Goal: Task Accomplishment & Management: Manage account settings

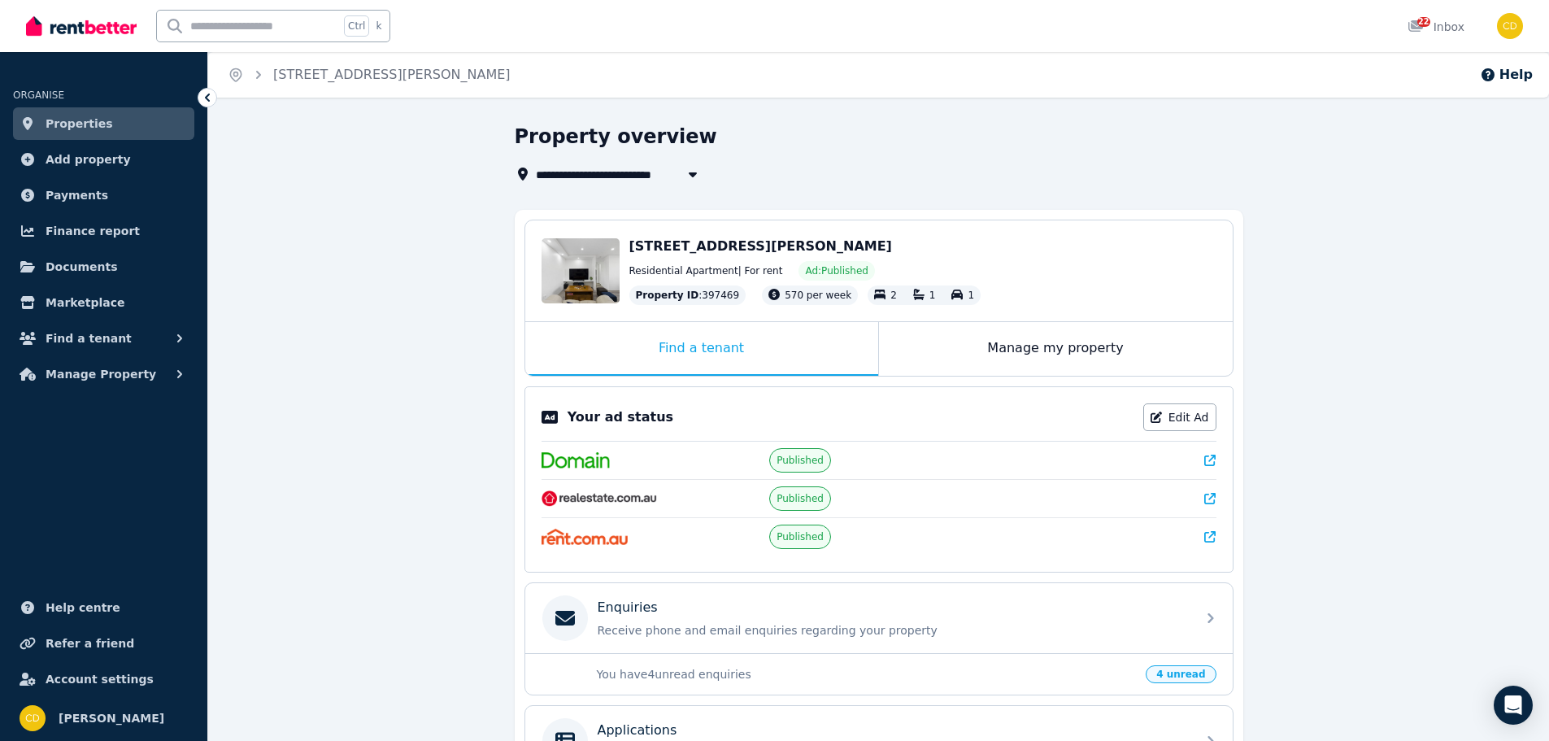
click at [116, 33] on img at bounding box center [81, 26] width 111 height 24
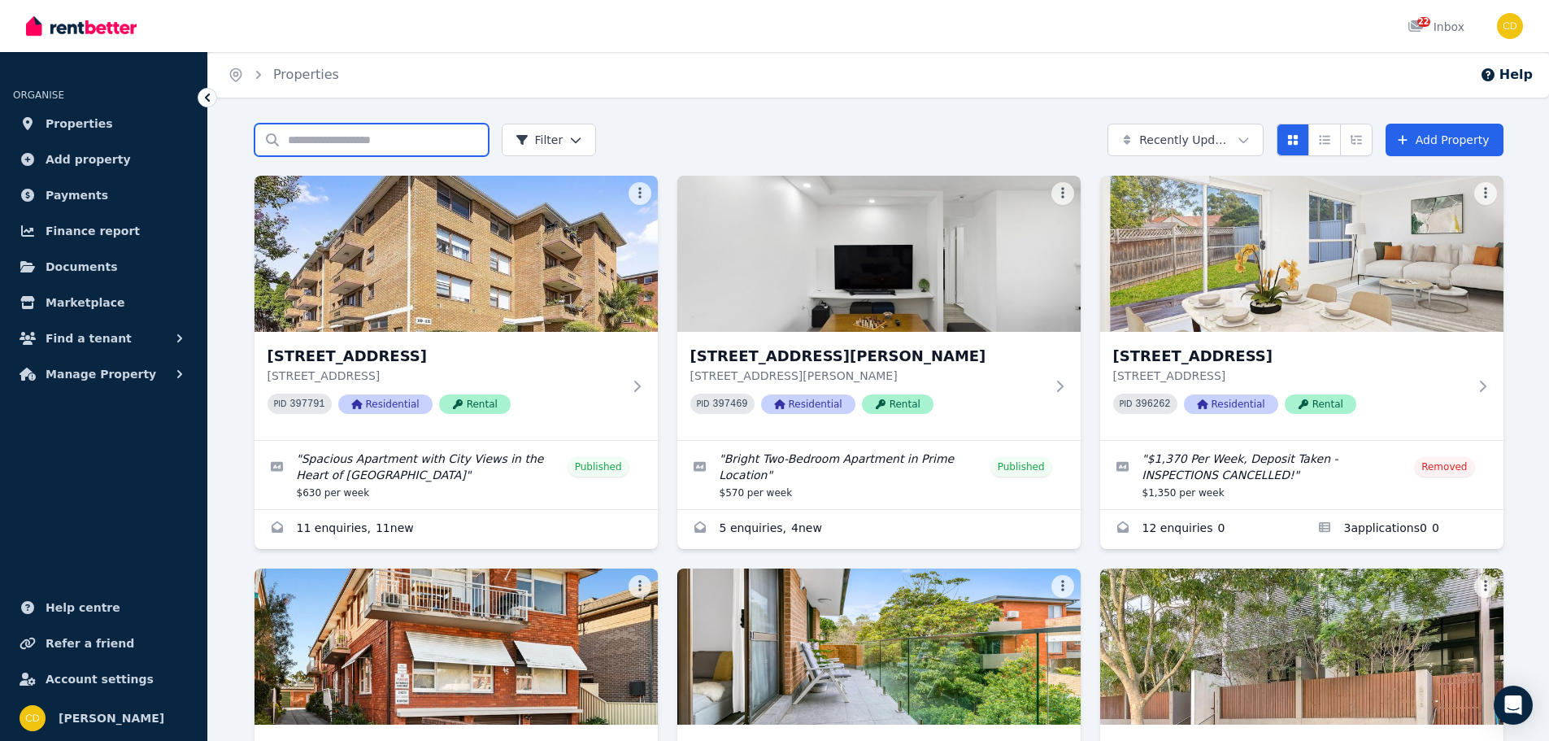
click at [359, 141] on input "Search properties" at bounding box center [372, 140] width 234 height 33
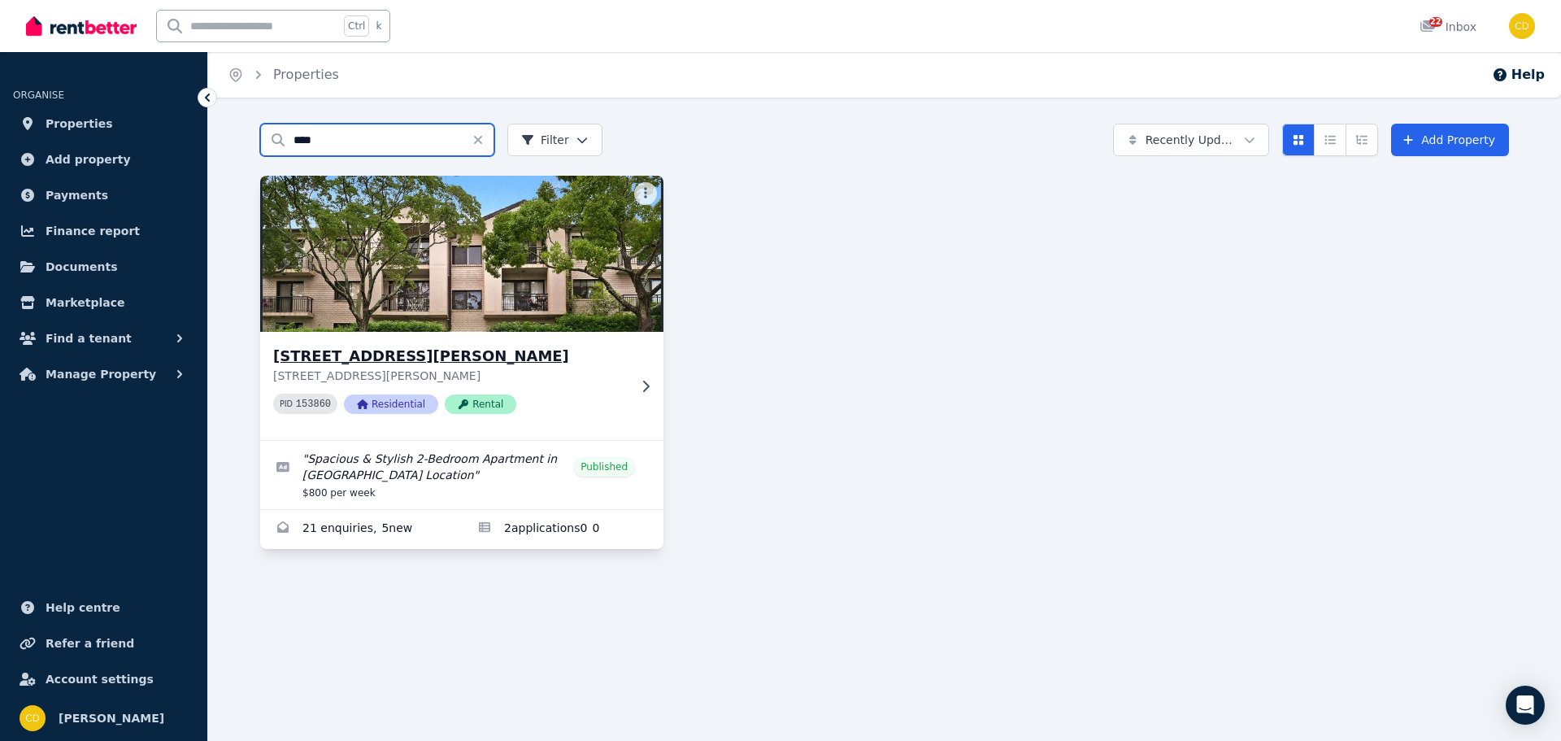
type input "****"
click at [587, 366] on h3 "3/43 Ewart Street, Marrickville" at bounding box center [450, 356] width 355 height 23
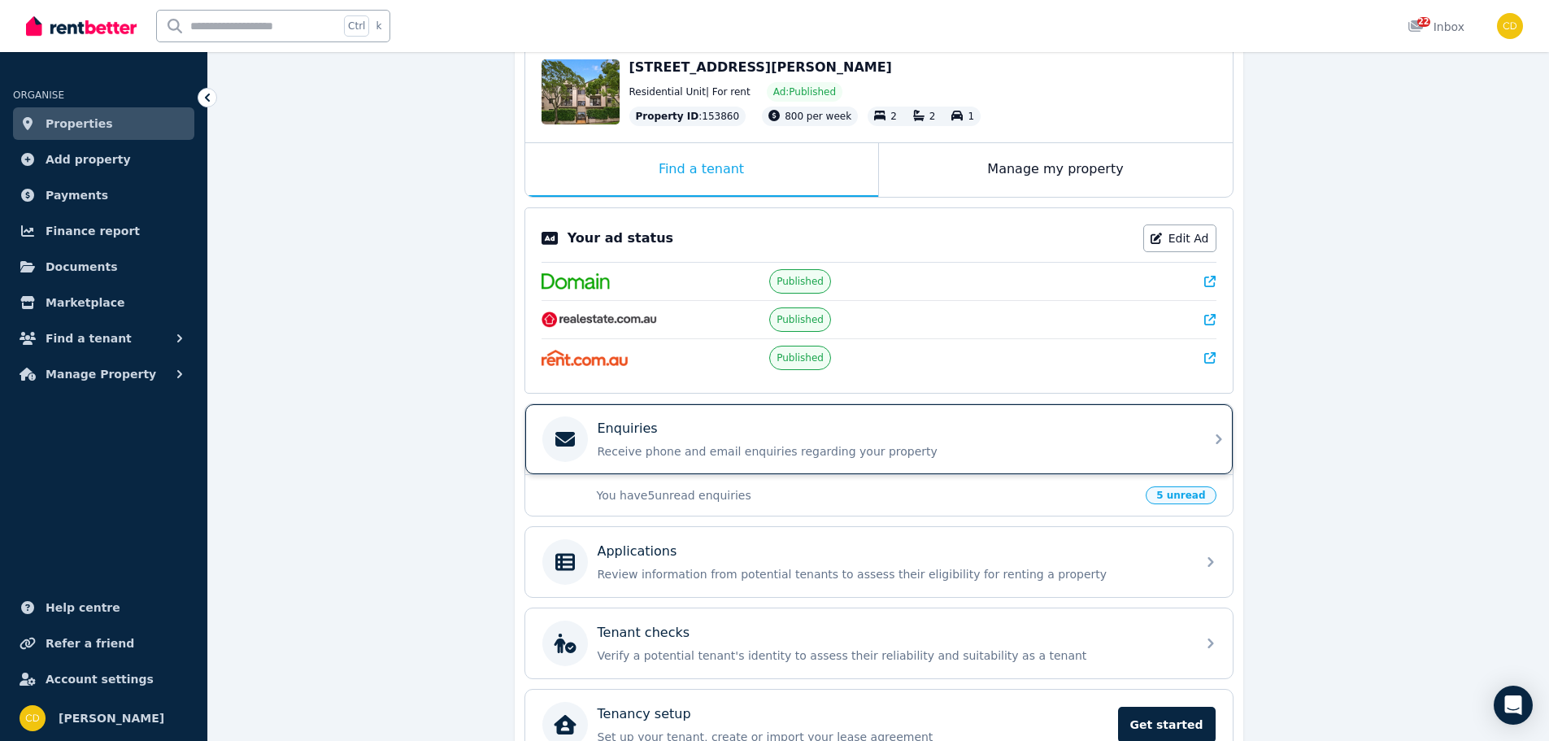
scroll to position [270, 0]
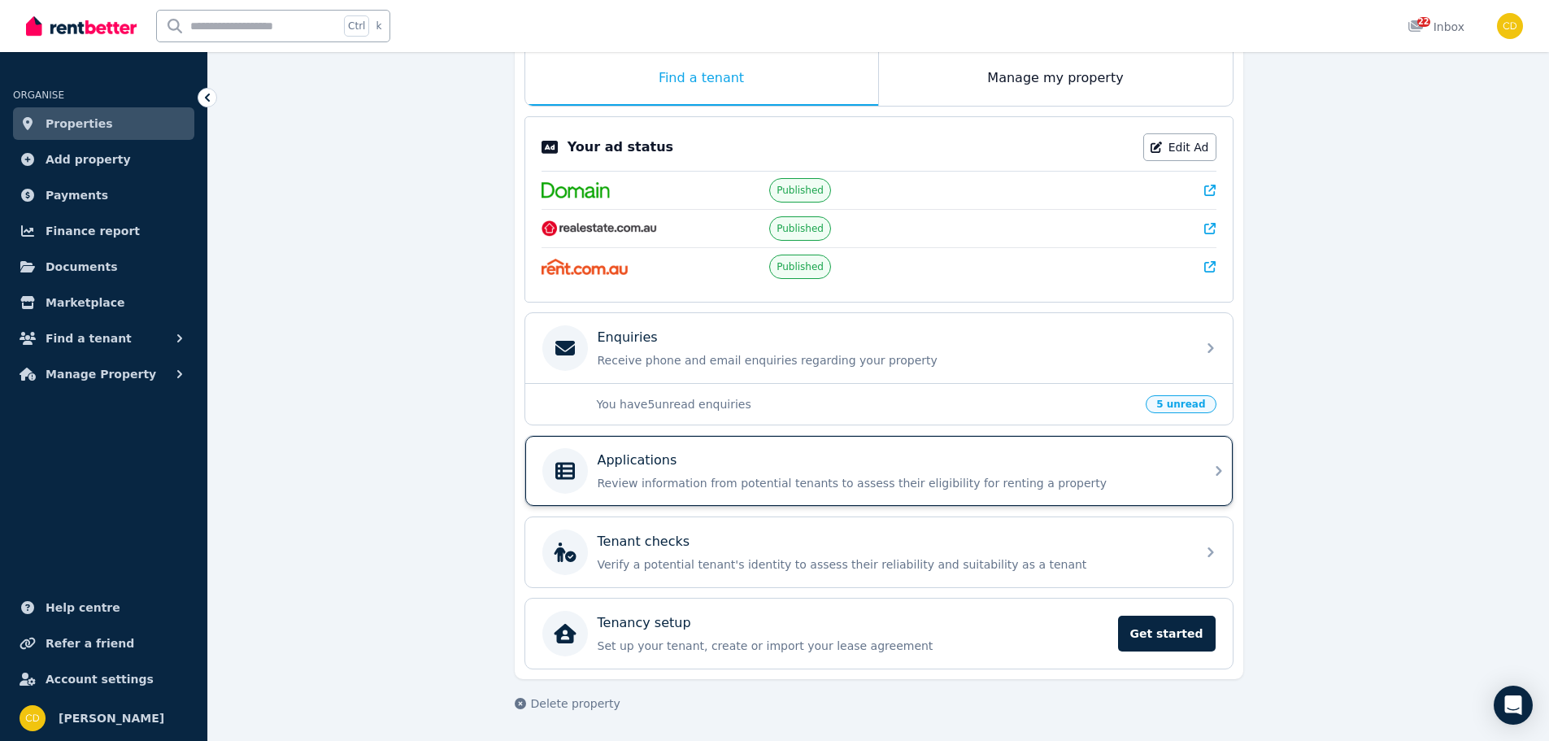
click at [1094, 459] on div "Applications" at bounding box center [892, 460] width 589 height 20
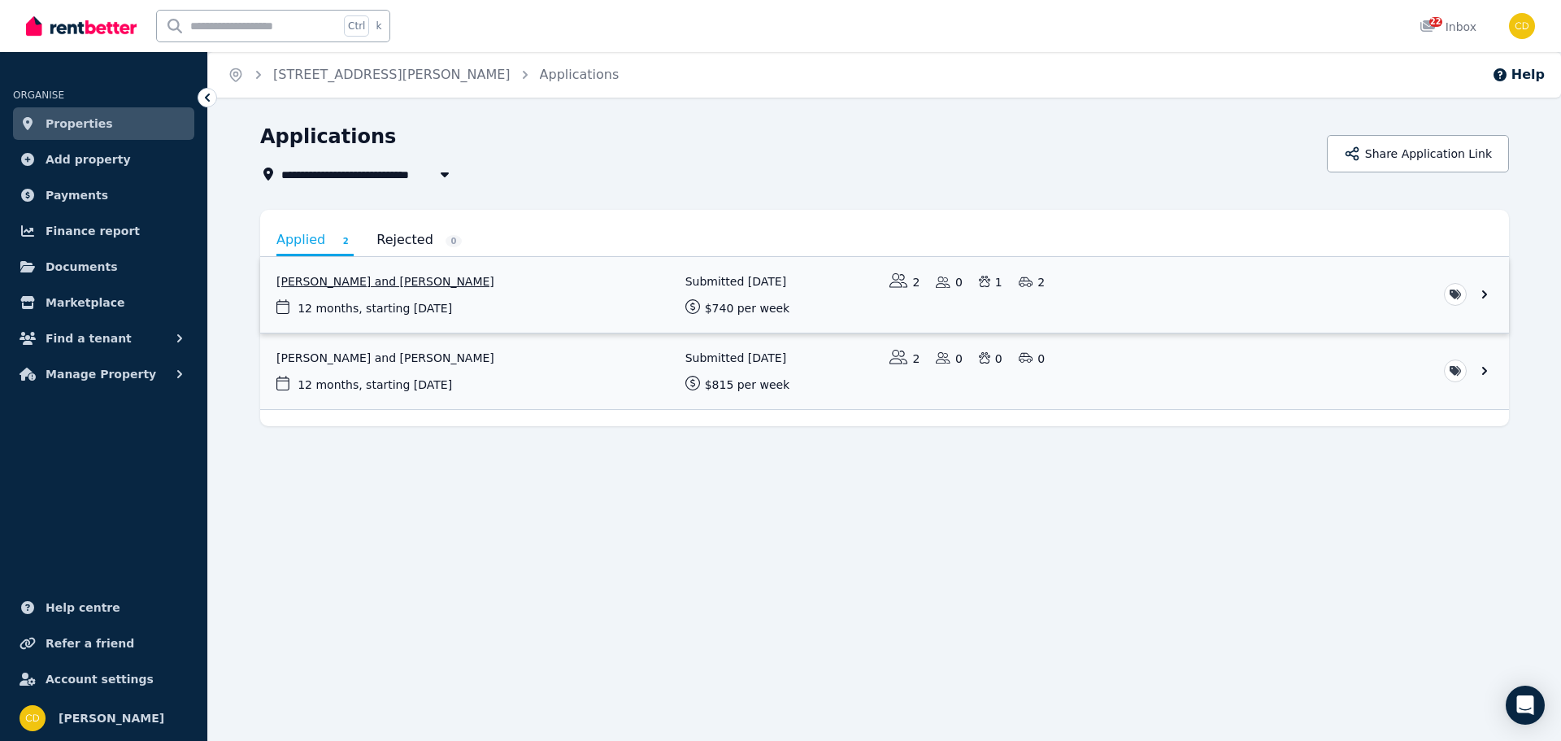
click at [410, 281] on link "View application: Phoebe Fitzpatrick and Frank Nguyen" at bounding box center [884, 295] width 1249 height 76
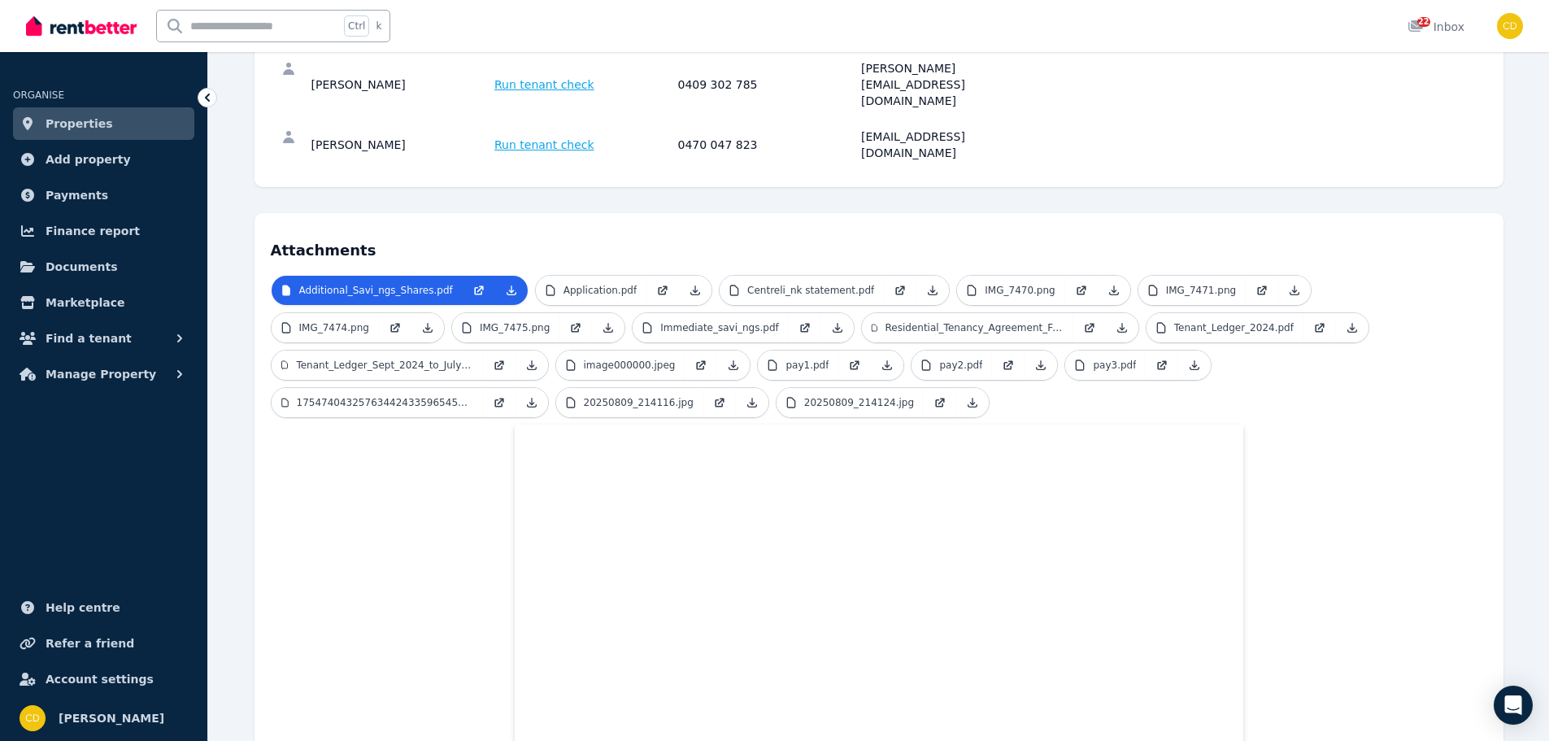
scroll to position [222, 0]
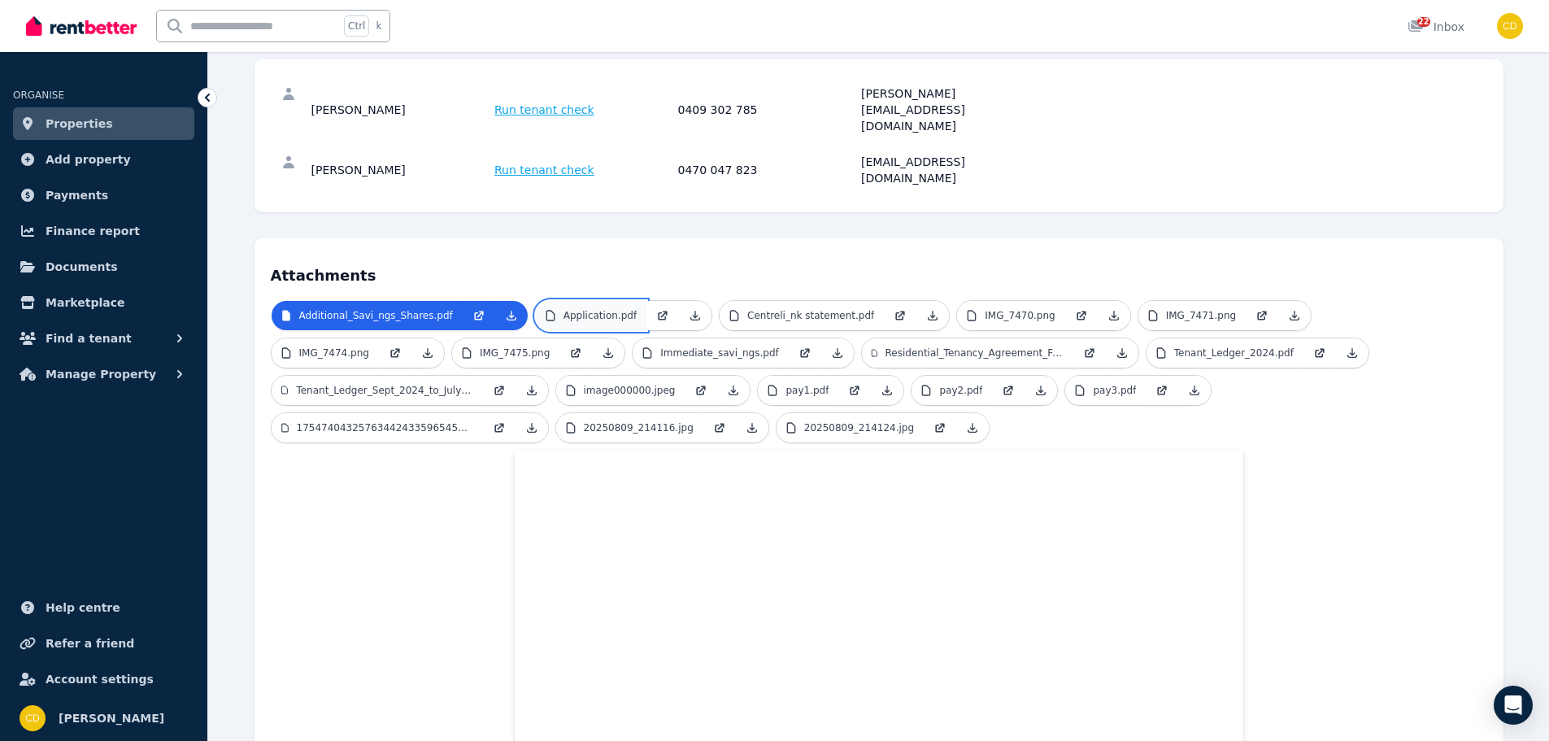
click at [564, 301] on link "Application.pdf" at bounding box center [591, 315] width 111 height 29
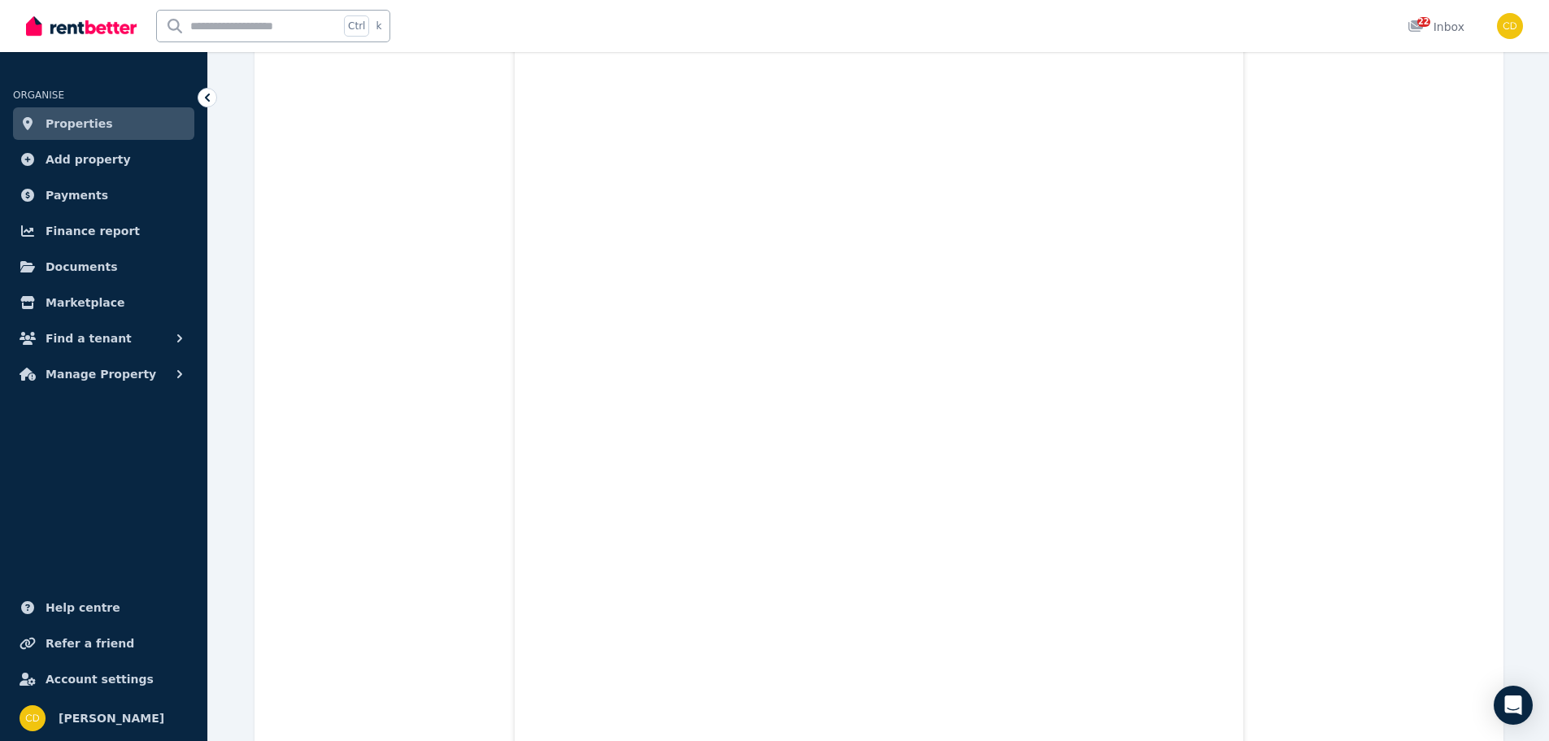
scroll to position [23152, 0]
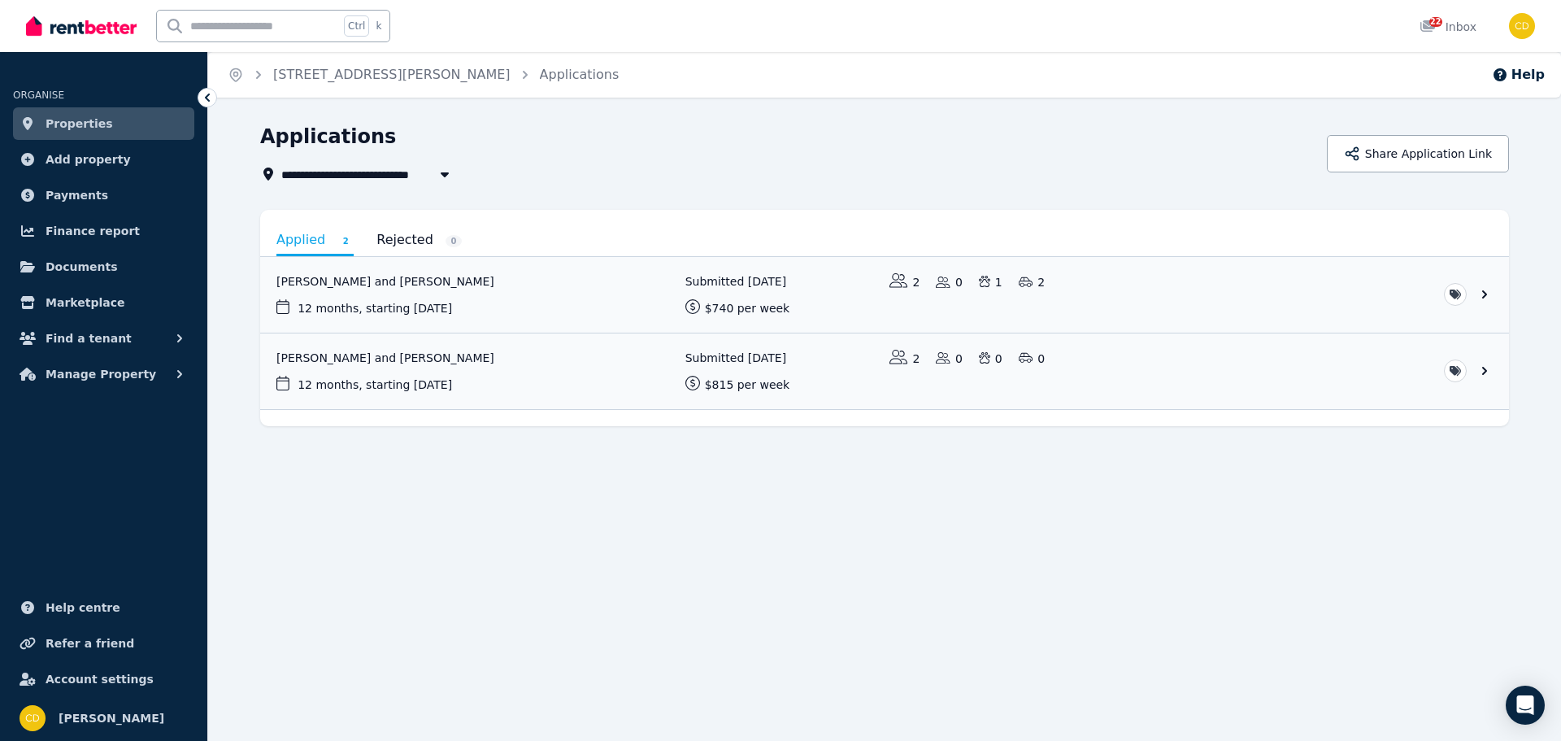
click at [91, 19] on img at bounding box center [81, 26] width 111 height 24
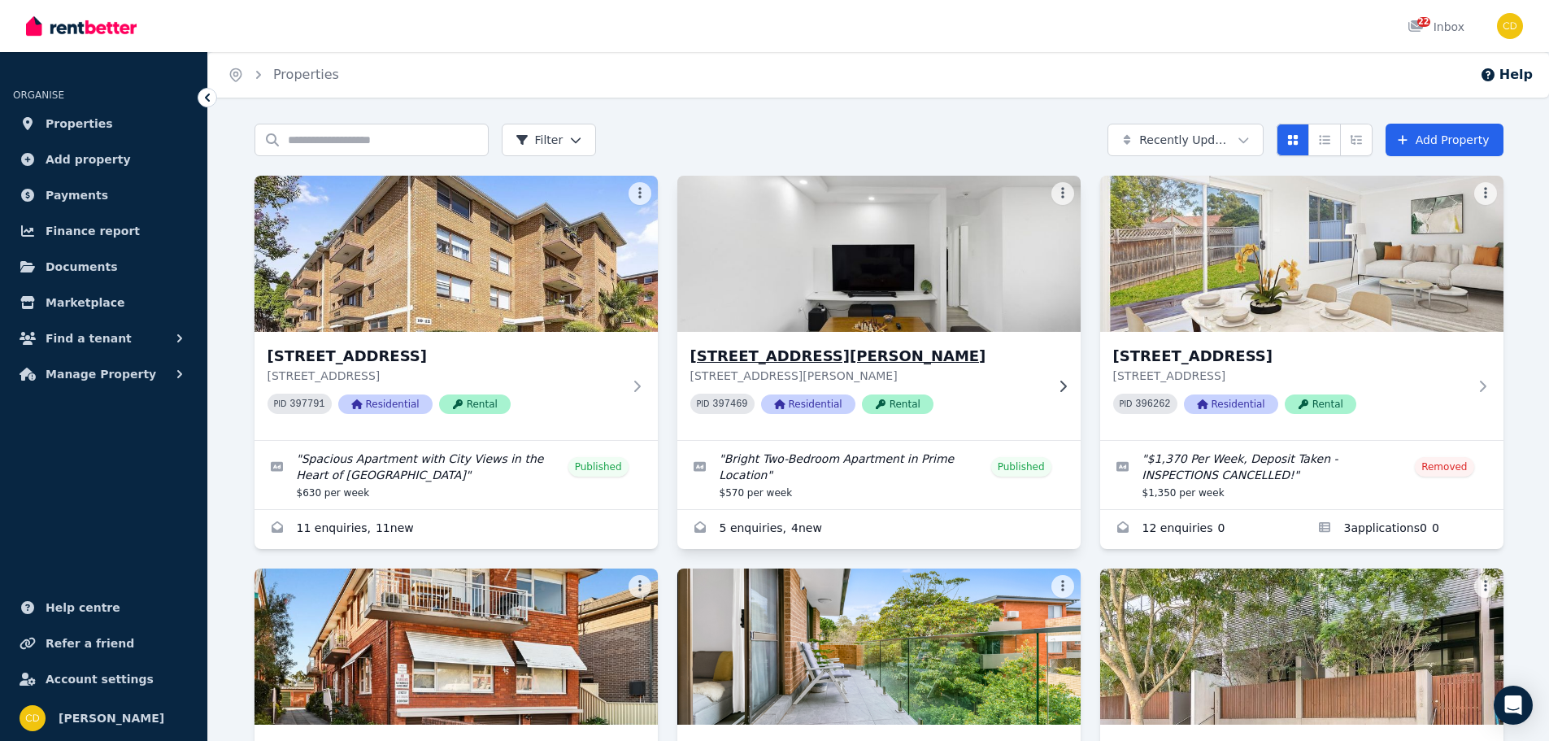
click at [986, 406] on div "PID 397469 Residential Rental" at bounding box center [867, 404] width 355 height 20
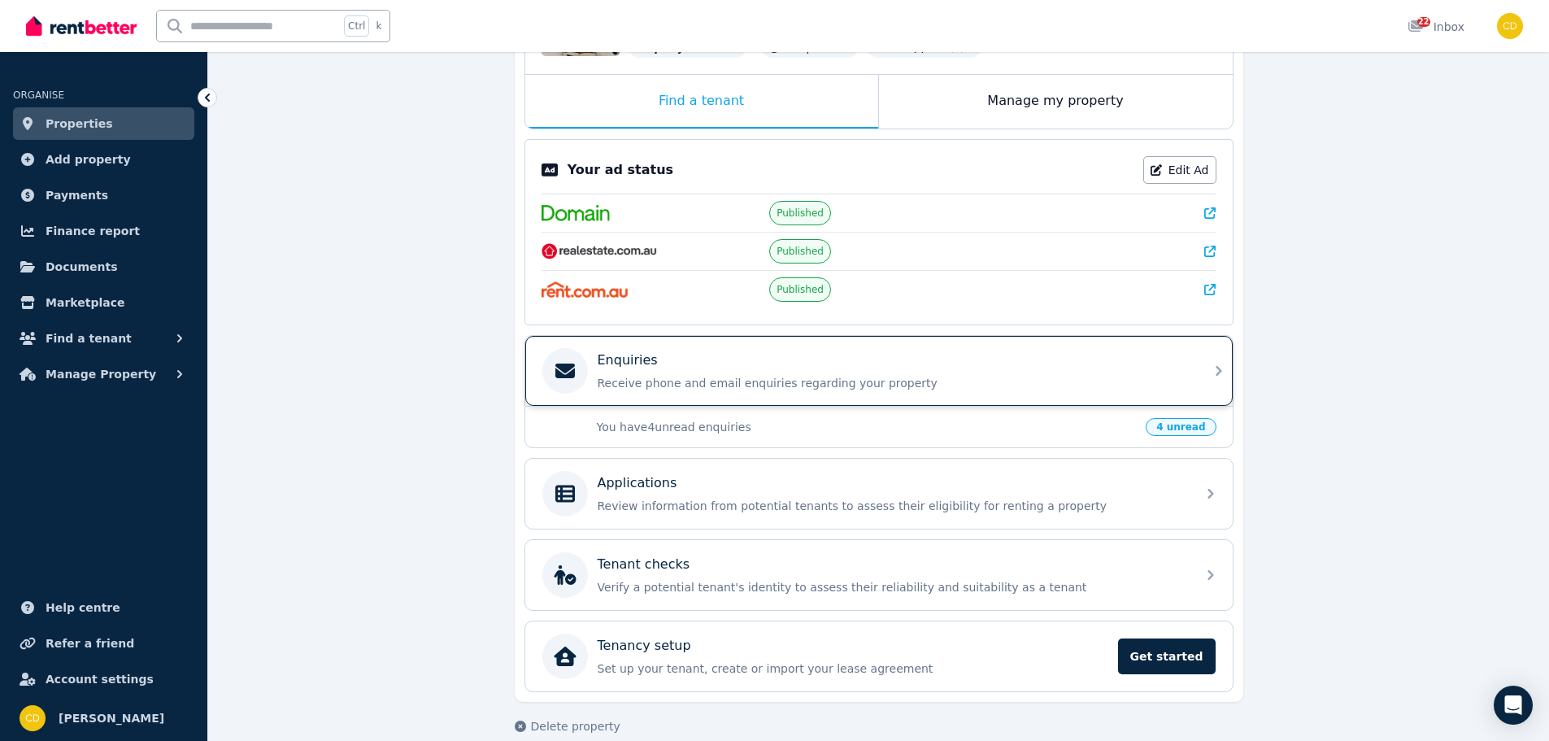
scroll to position [212, 0]
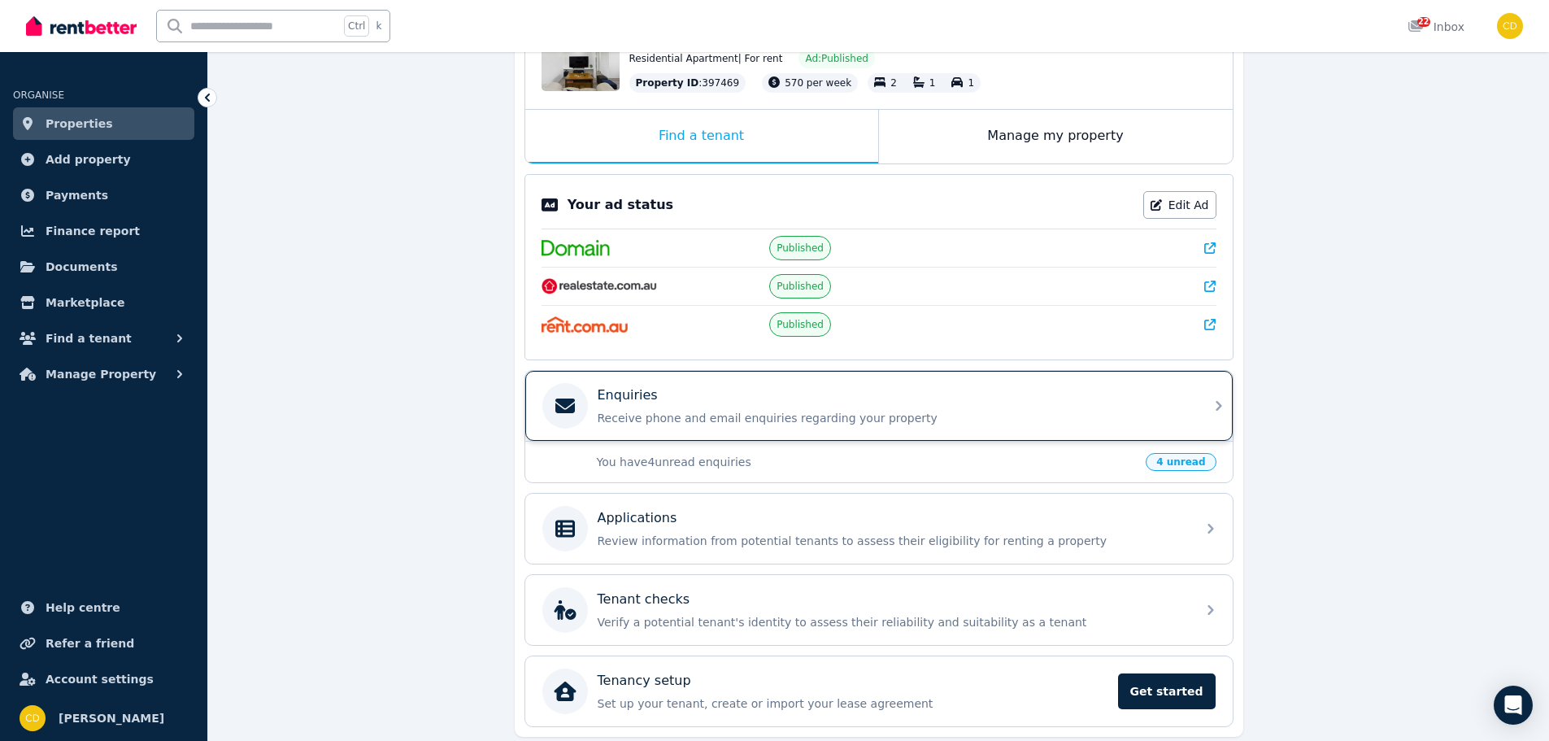
click at [1181, 435] on div "Enquiries Receive phone and email enquiries regarding your property" at bounding box center [878, 406] width 707 height 70
